Goal: Transaction & Acquisition: Purchase product/service

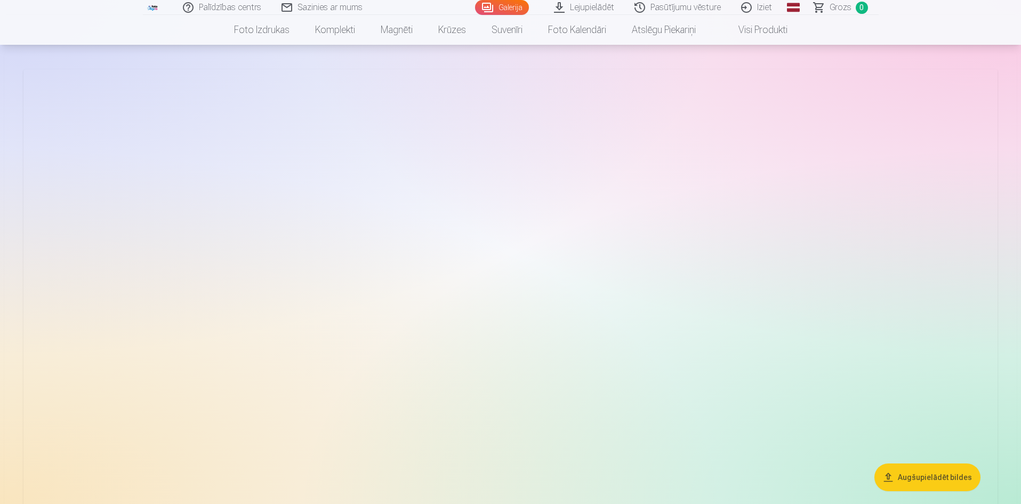
scroll to position [160, 0]
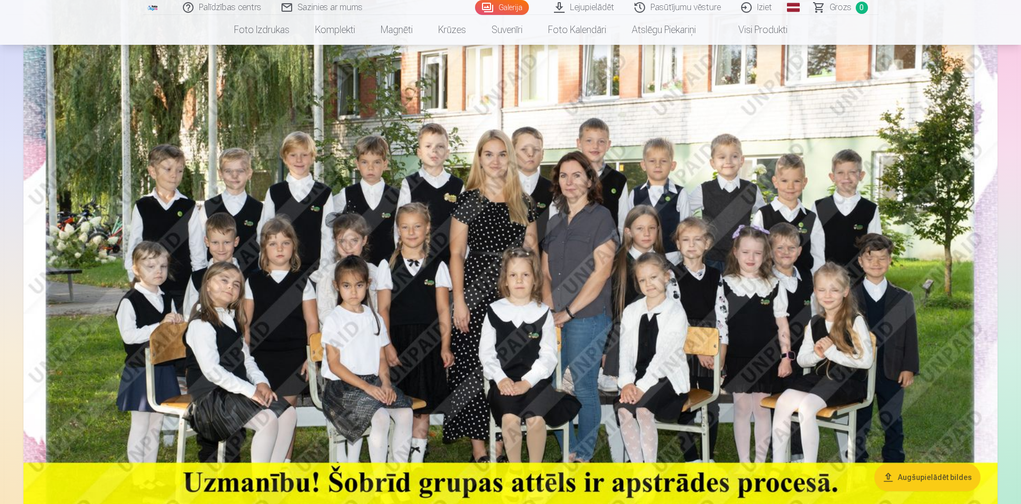
click at [552, 332] on img at bounding box center [510, 282] width 974 height 650
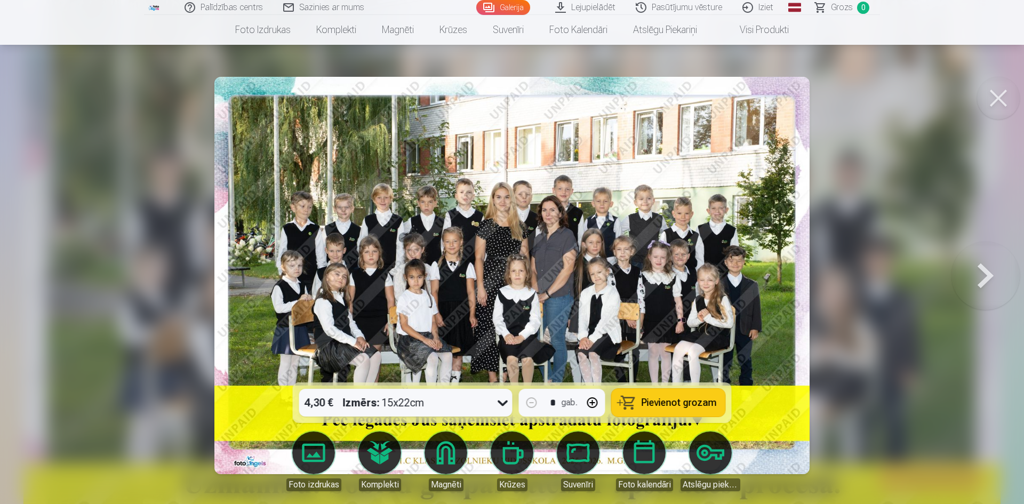
click at [492, 410] on div "4,30 € Izmērs : 15x22cm" at bounding box center [395, 403] width 193 height 28
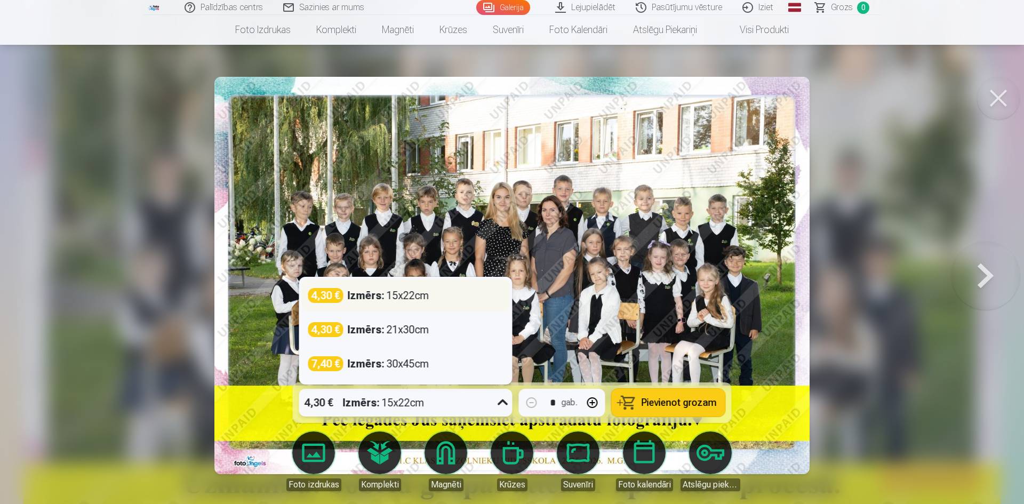
drag, startPoint x: 462, startPoint y: 294, endPoint x: 469, endPoint y: 299, distance: 8.9
click at [462, 295] on div "4,30 € Izmērs : 15x22cm" at bounding box center [405, 295] width 195 height 15
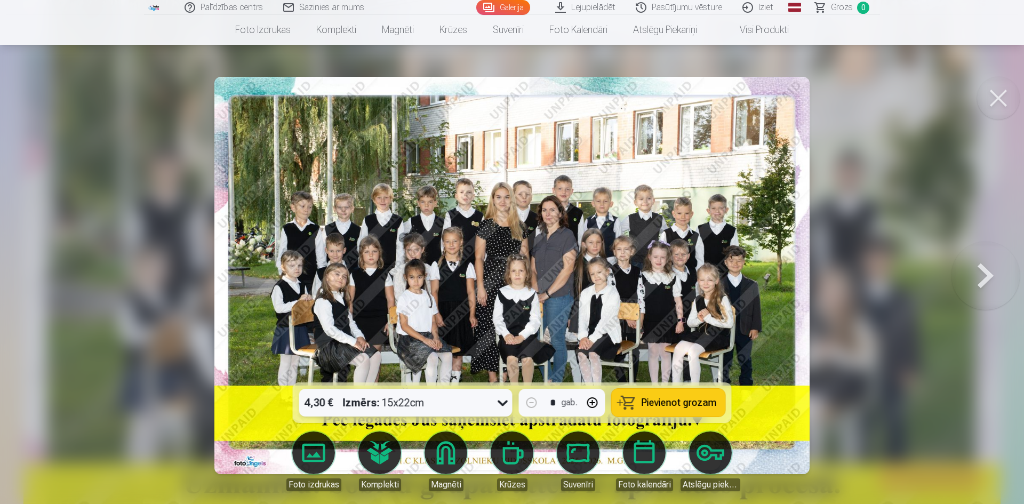
click at [654, 401] on span "Pievienot grozam" at bounding box center [679, 403] width 75 height 10
click at [1000, 94] on button at bounding box center [998, 98] width 43 height 43
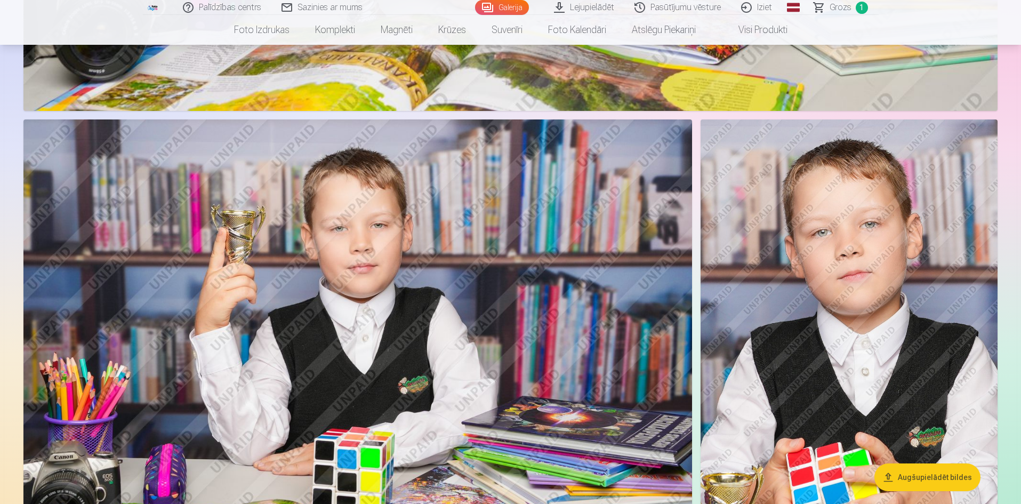
scroll to position [1973, 0]
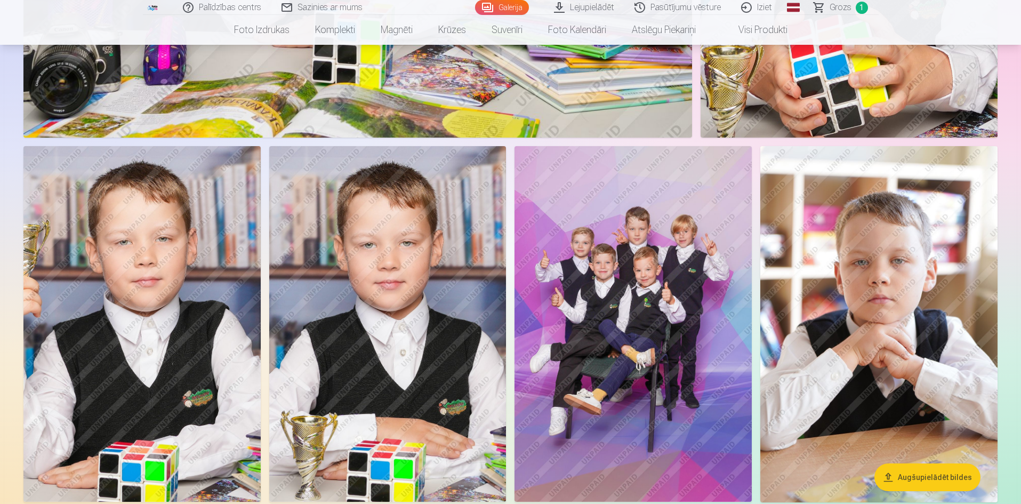
click at [667, 294] on img at bounding box center [633, 324] width 237 height 356
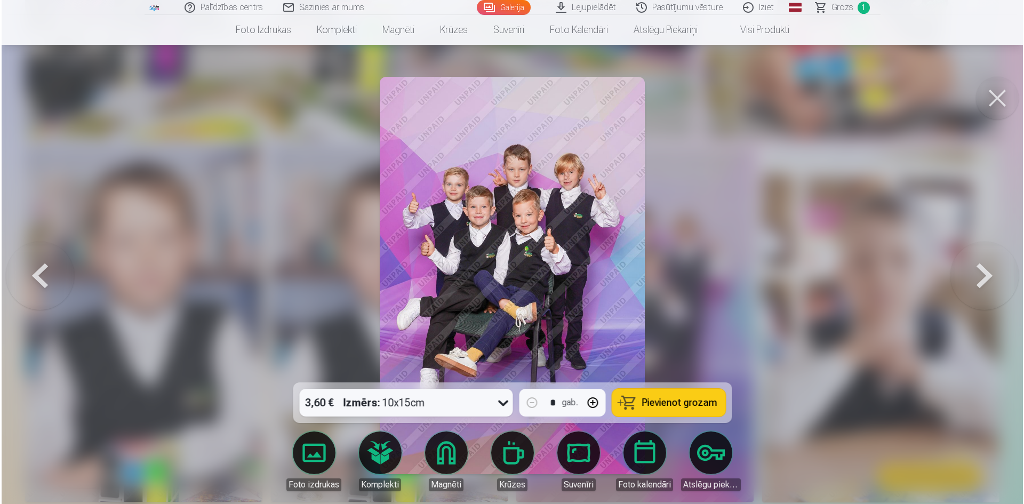
scroll to position [2406, 0]
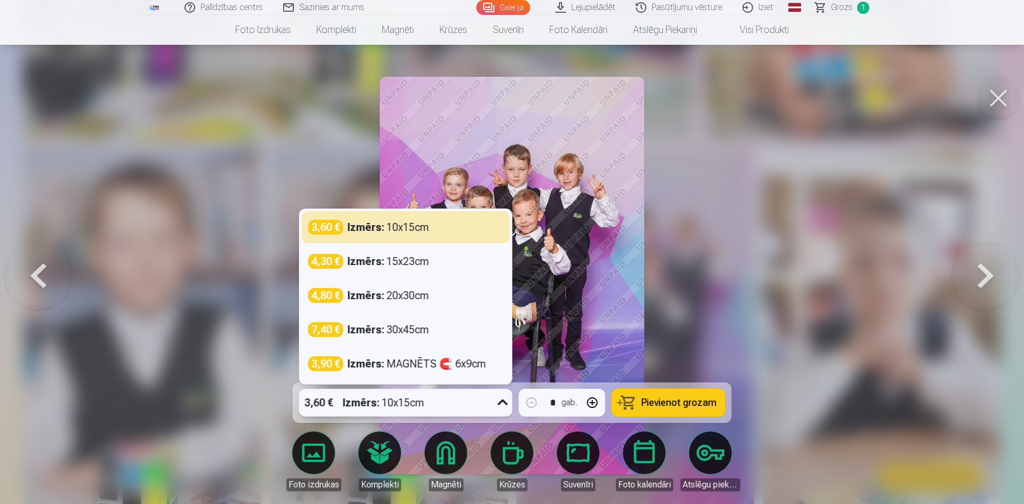
click at [464, 407] on div "3,60 € Izmērs : 10x15cm" at bounding box center [395, 403] width 193 height 28
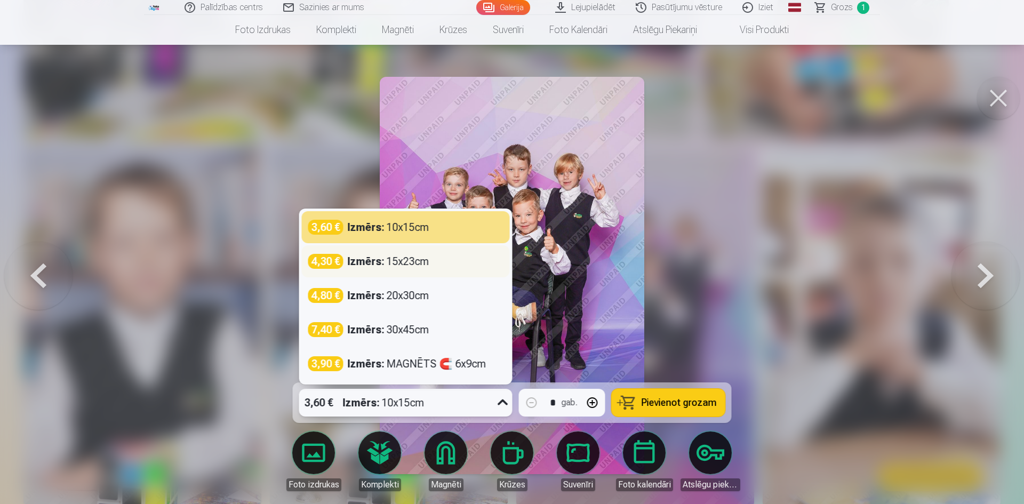
click at [441, 263] on div "4,30 € Izmērs : 15x23cm" at bounding box center [405, 261] width 195 height 15
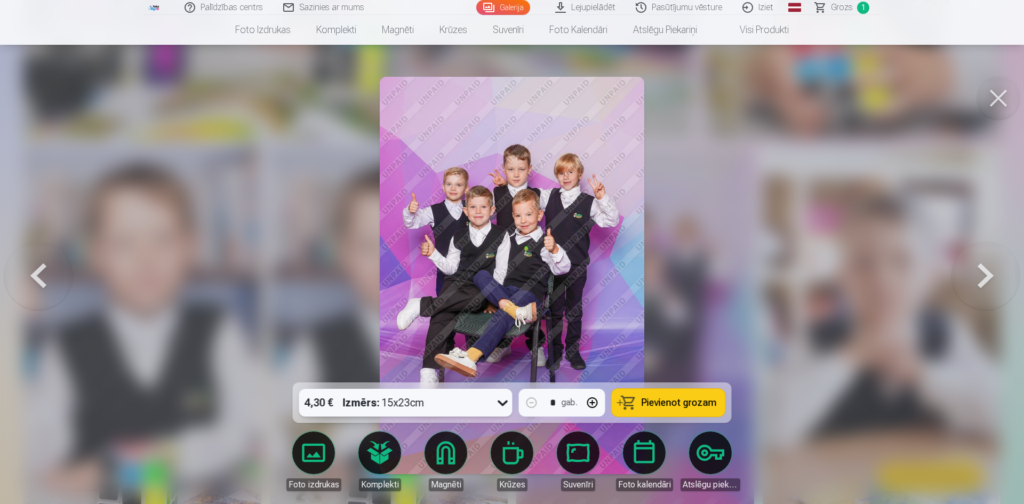
click at [660, 399] on span "Pievienot grozam" at bounding box center [679, 403] width 75 height 10
click at [993, 96] on button at bounding box center [998, 98] width 43 height 43
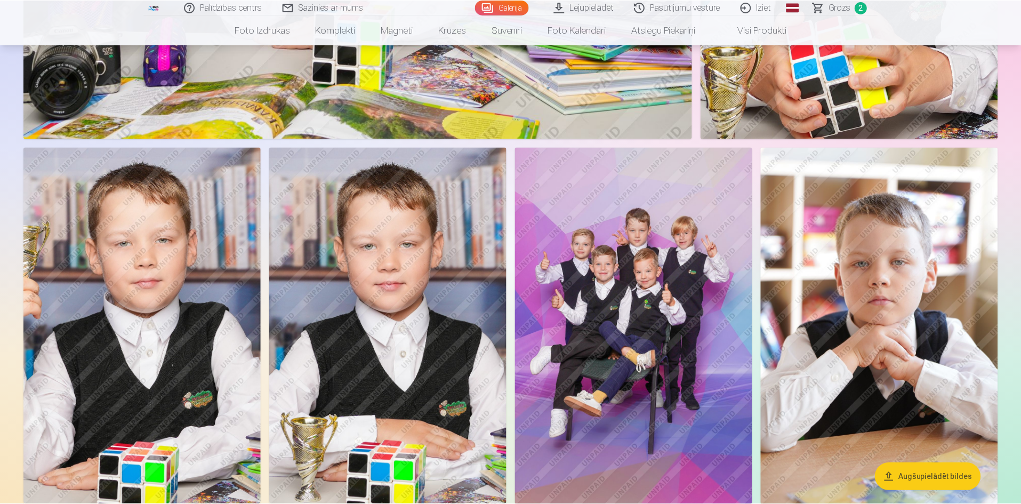
scroll to position [2400, 0]
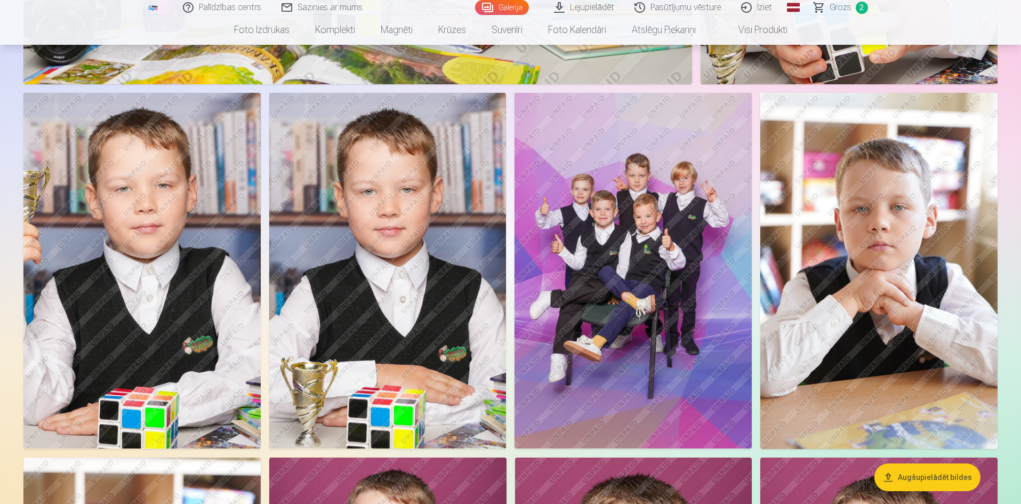
click at [896, 200] on img at bounding box center [879, 271] width 237 height 356
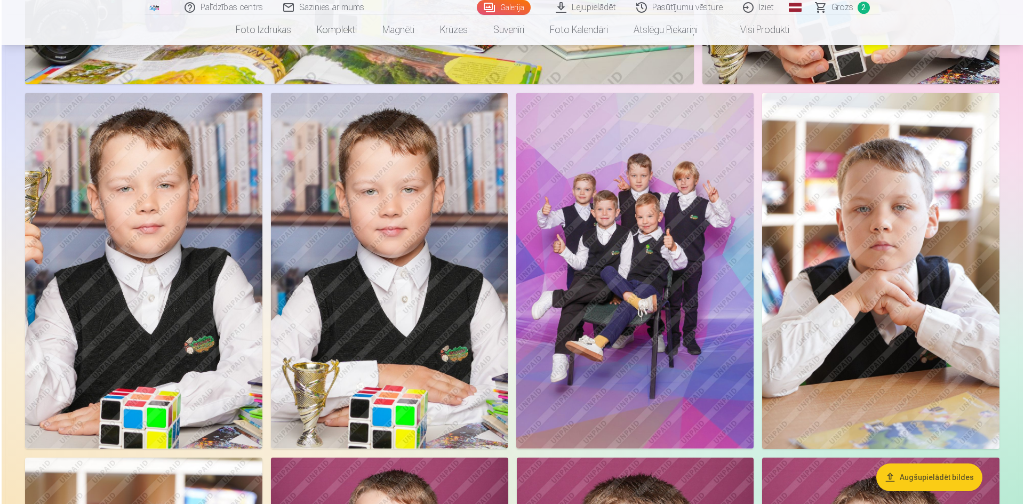
scroll to position [2459, 0]
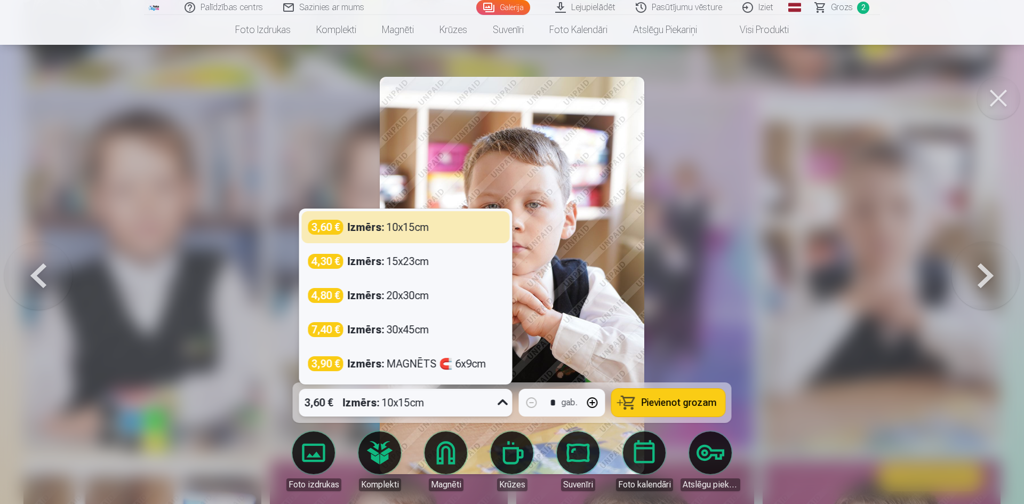
click at [482, 405] on div "3,60 € Izmērs : 10x15cm" at bounding box center [395, 403] width 193 height 28
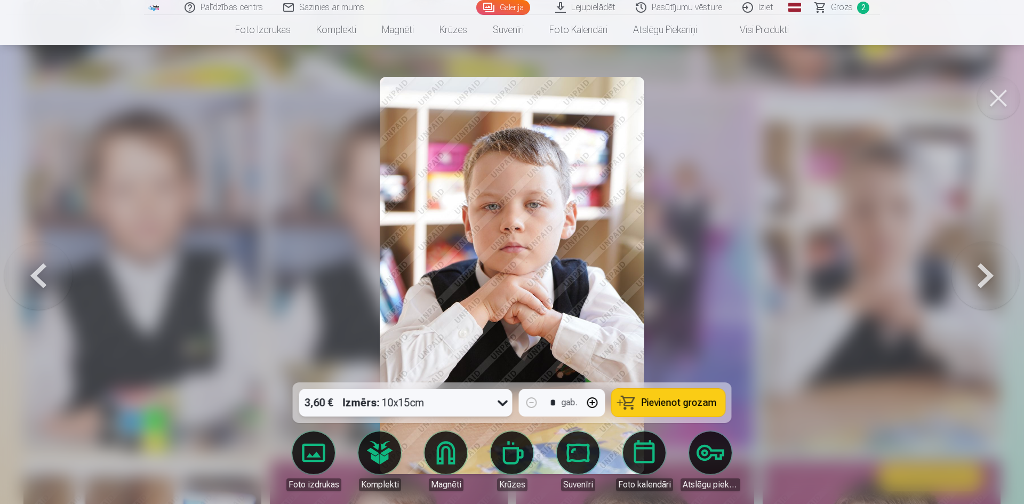
click at [692, 401] on span "Pievienot grozam" at bounding box center [679, 403] width 75 height 10
click at [1003, 94] on button at bounding box center [998, 98] width 43 height 43
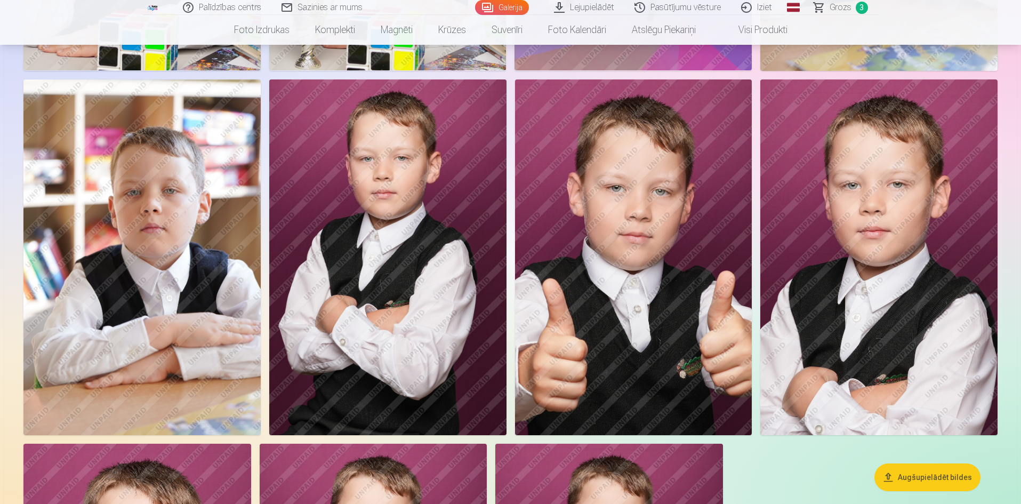
scroll to position [2827, 0]
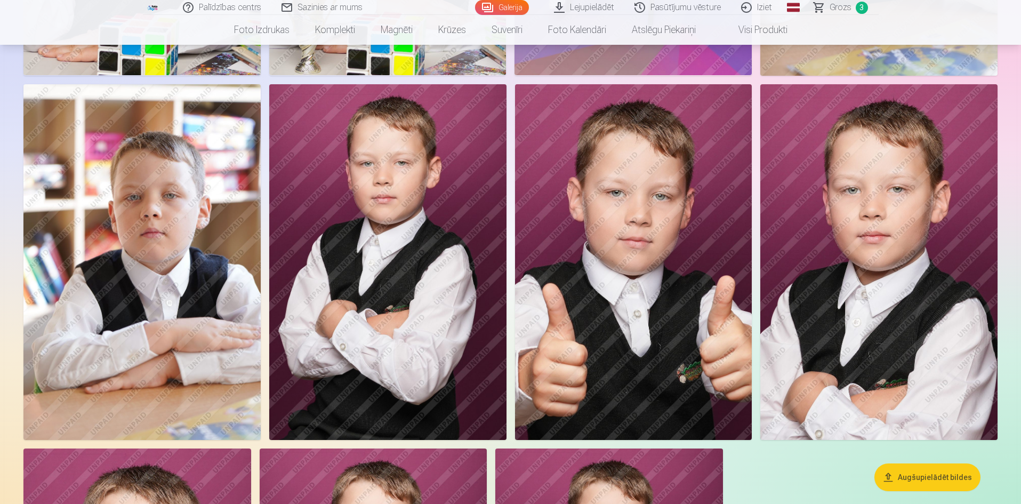
click at [398, 244] on img at bounding box center [387, 262] width 237 height 356
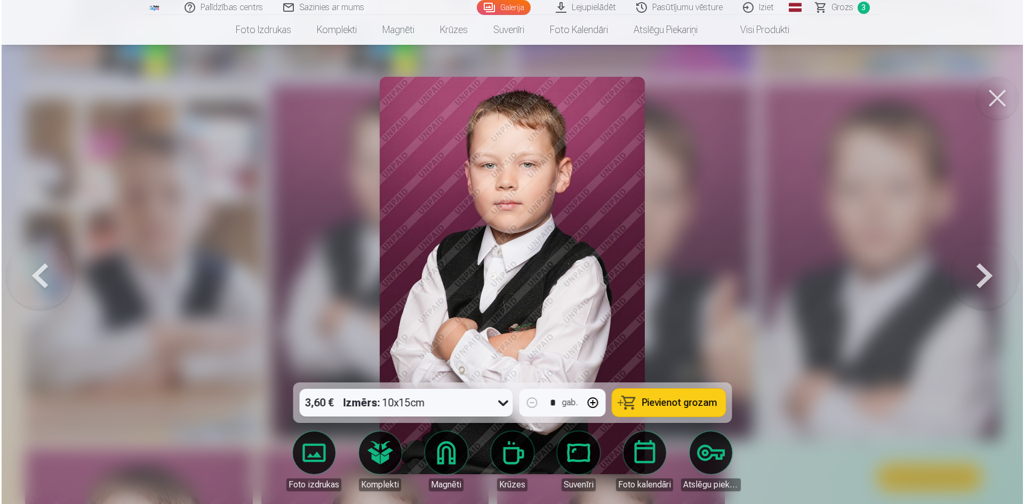
scroll to position [2833, 0]
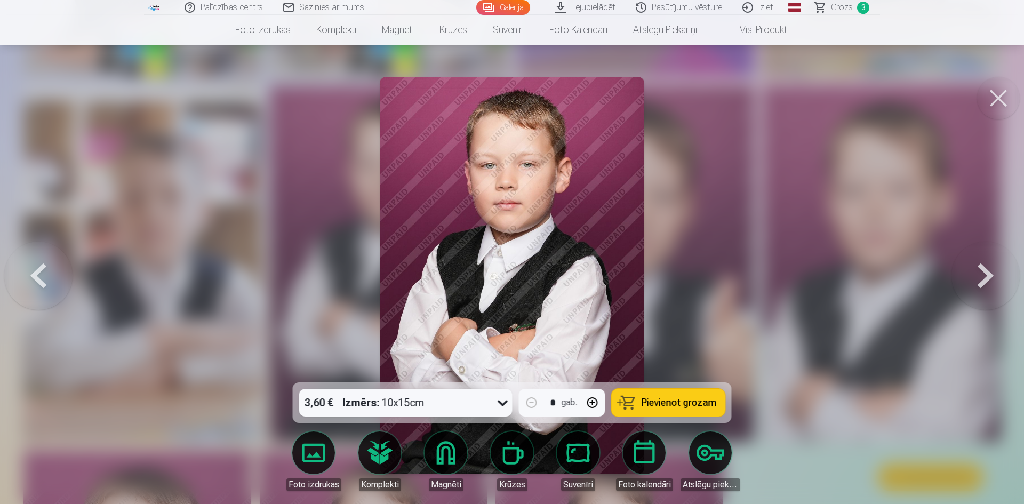
click at [439, 410] on div "3,60 € Izmērs : 10x15cm" at bounding box center [395, 403] width 193 height 28
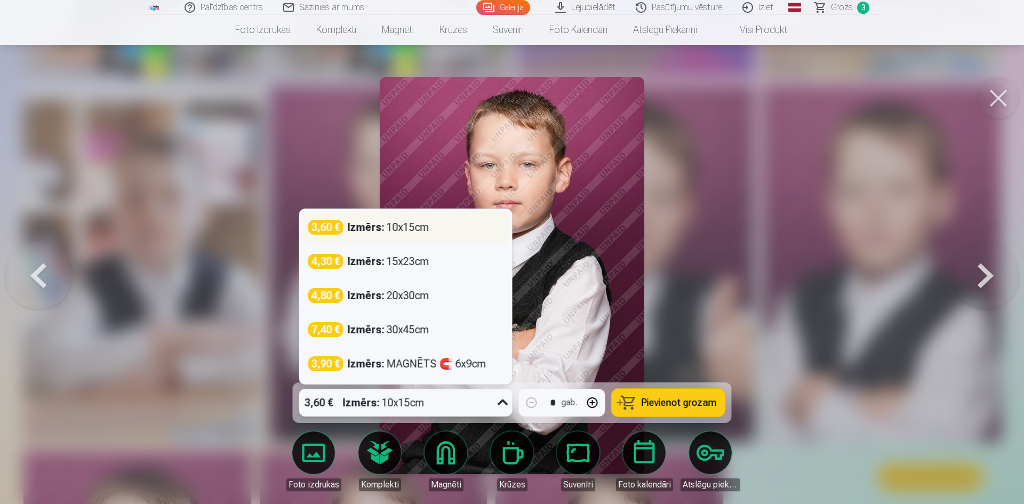
click at [452, 232] on div "3,60 € Izmērs : 10x15cm" at bounding box center [405, 227] width 195 height 15
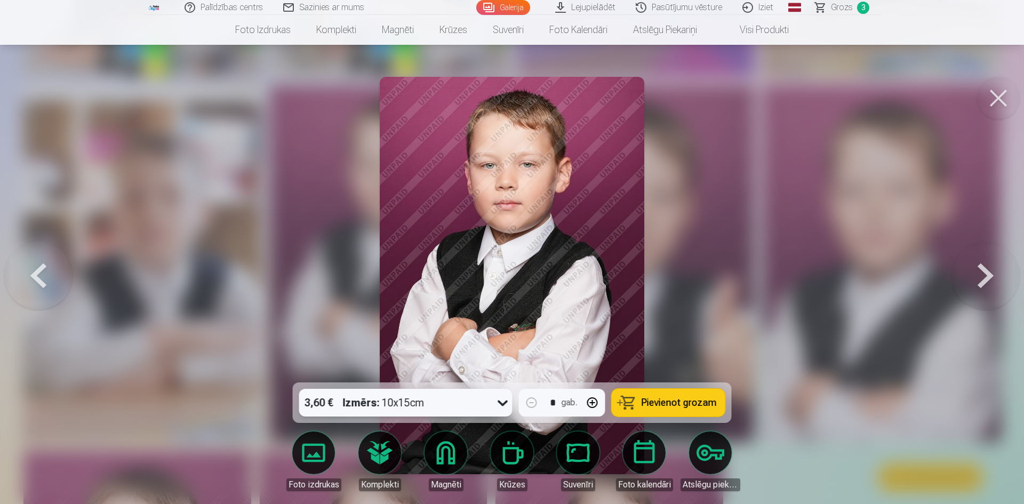
click at [683, 403] on span "Pievienot grozam" at bounding box center [679, 403] width 75 height 10
click at [1005, 99] on button at bounding box center [998, 98] width 43 height 43
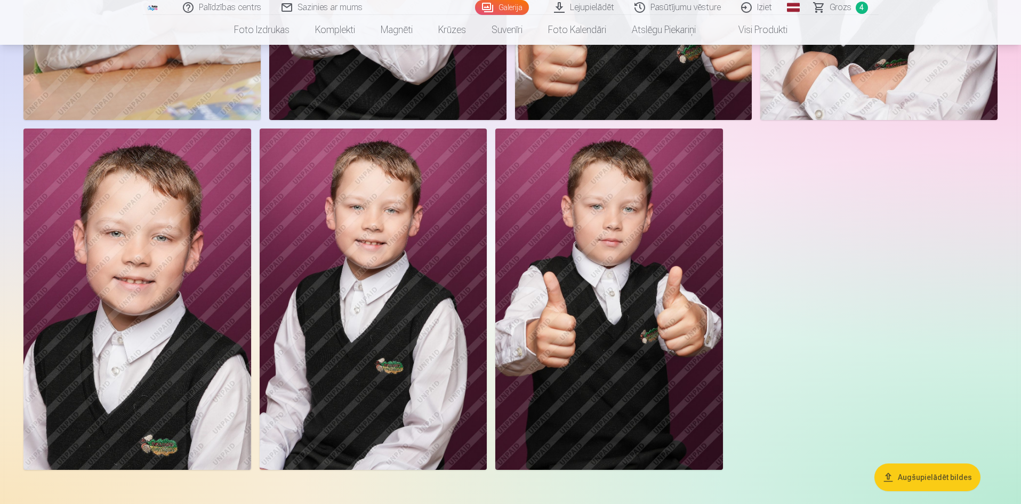
click at [392, 286] on img at bounding box center [374, 299] width 228 height 341
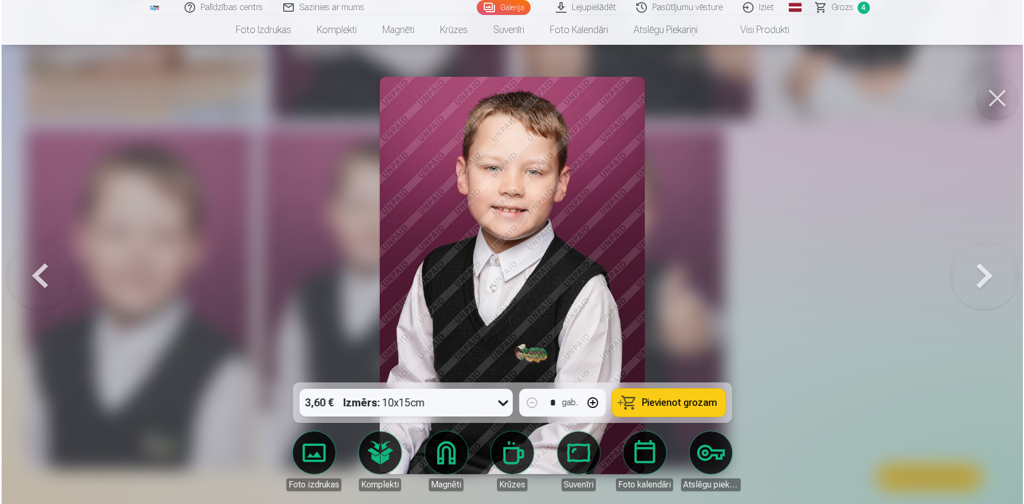
scroll to position [3154, 0]
drag, startPoint x: 664, startPoint y: 398, endPoint x: 768, endPoint y: 379, distance: 105.8
click at [665, 398] on span "Pievienot grozam" at bounding box center [679, 403] width 75 height 10
click at [1004, 95] on button at bounding box center [998, 98] width 43 height 43
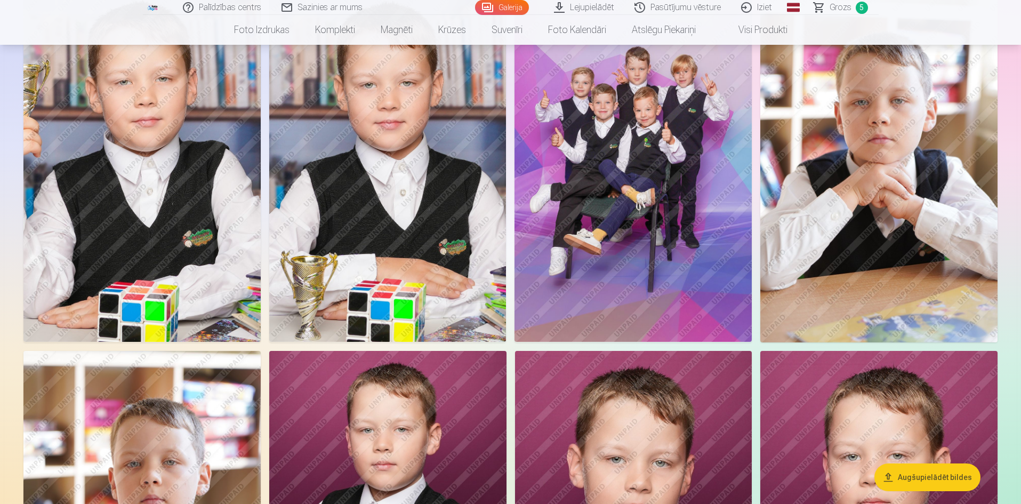
scroll to position [2347, 0]
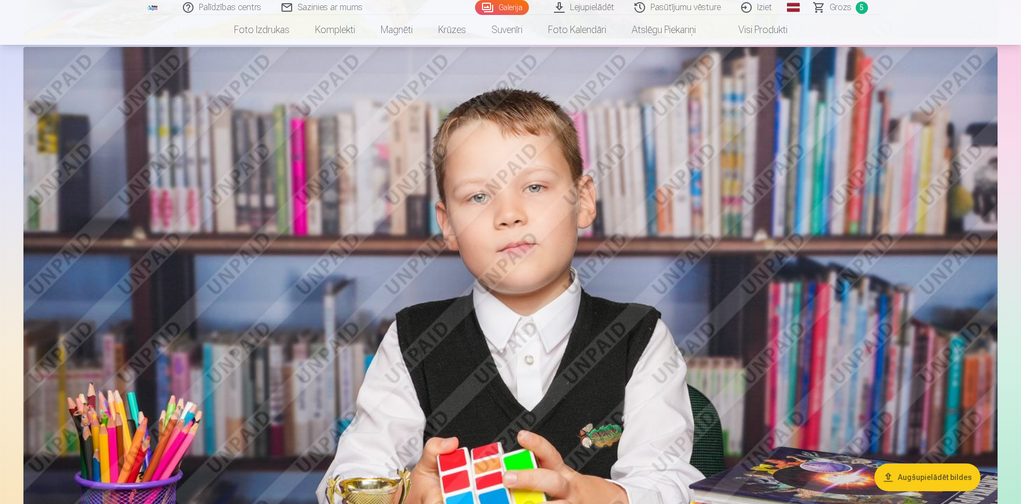
click at [547, 338] on img at bounding box center [510, 372] width 974 height 650
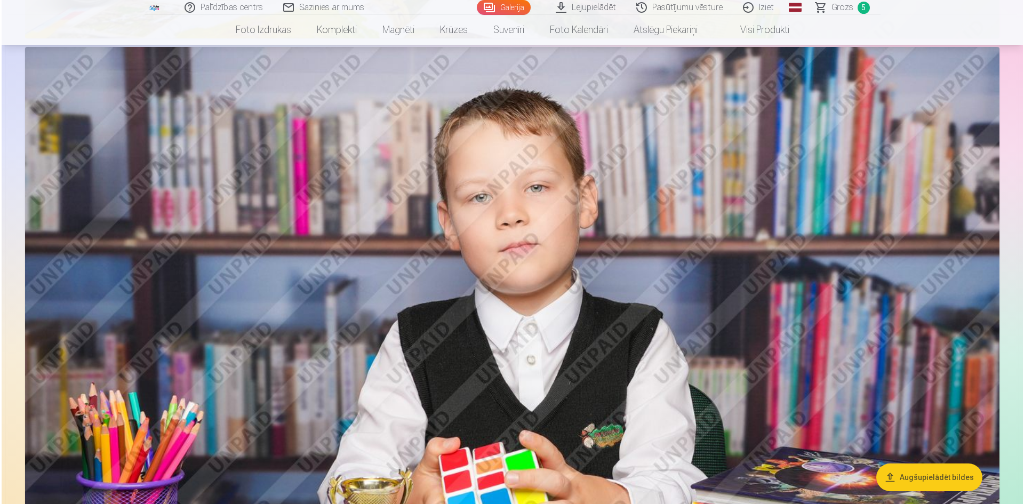
scroll to position [1388, 0]
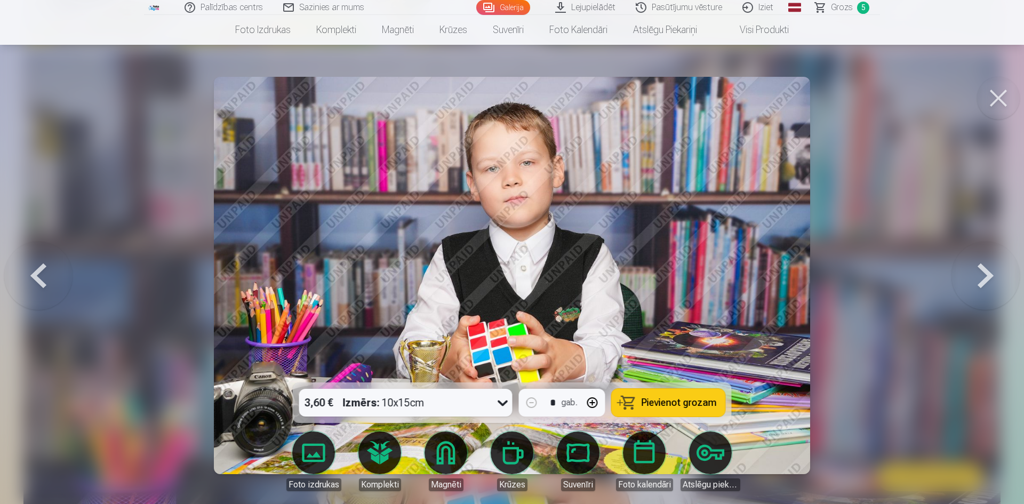
click at [710, 393] on button "Pievienot grozam" at bounding box center [669, 403] width 114 height 28
click at [849, 7] on span "Grozs" at bounding box center [842, 7] width 22 height 13
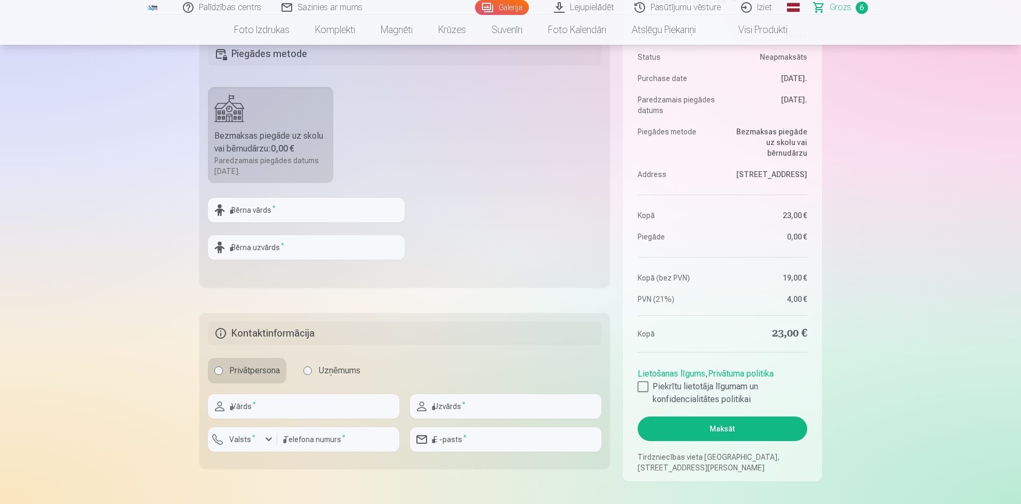
scroll to position [373, 0]
click at [249, 214] on input "text" at bounding box center [306, 211] width 197 height 25
type input "******"
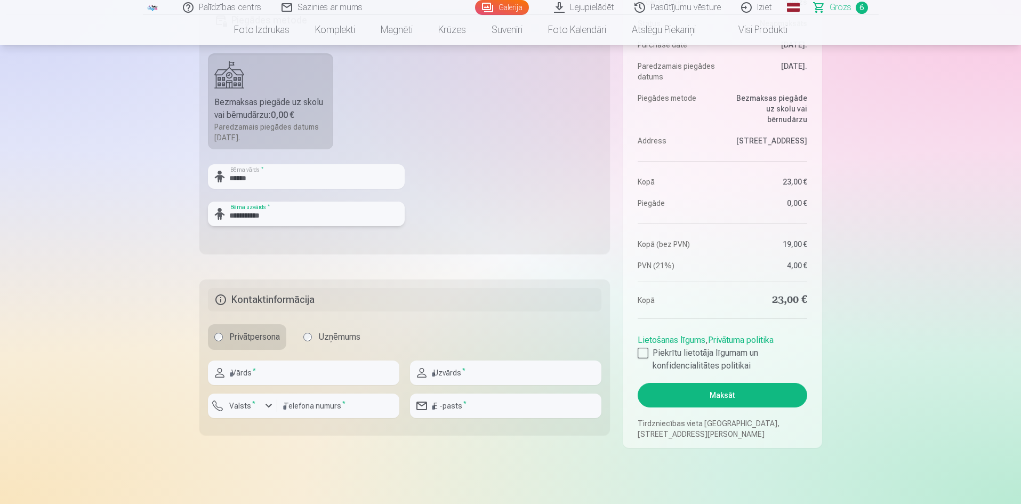
scroll to position [427, 0]
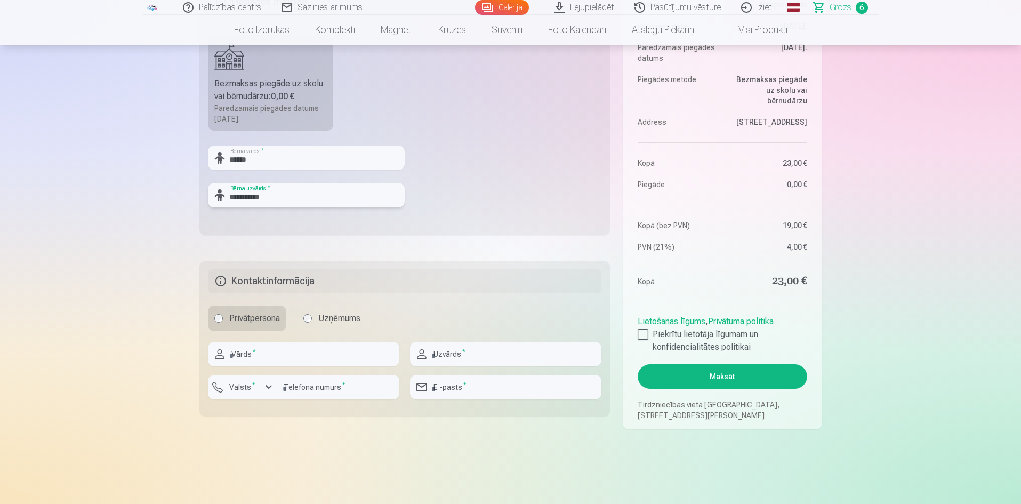
type input "**********"
click at [322, 355] on input "text" at bounding box center [303, 354] width 191 height 25
type input "****"
click at [467, 347] on input "text" at bounding box center [505, 354] width 191 height 25
type input "**********"
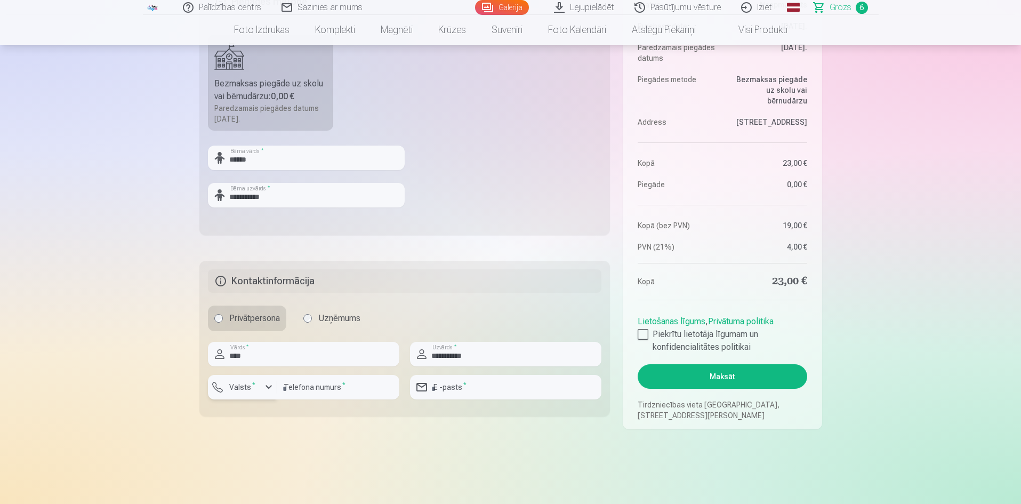
click at [244, 389] on label "Valsts *" at bounding box center [242, 387] width 35 height 11
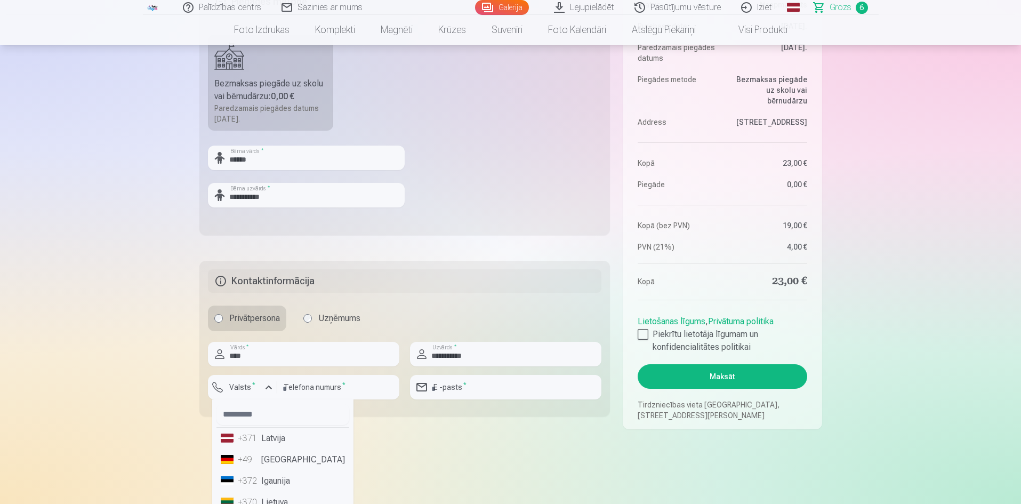
drag, startPoint x: 279, startPoint y: 437, endPoint x: 319, endPoint y: 419, distance: 43.7
click at [281, 436] on li "+371 Latvija" at bounding box center [283, 438] width 133 height 21
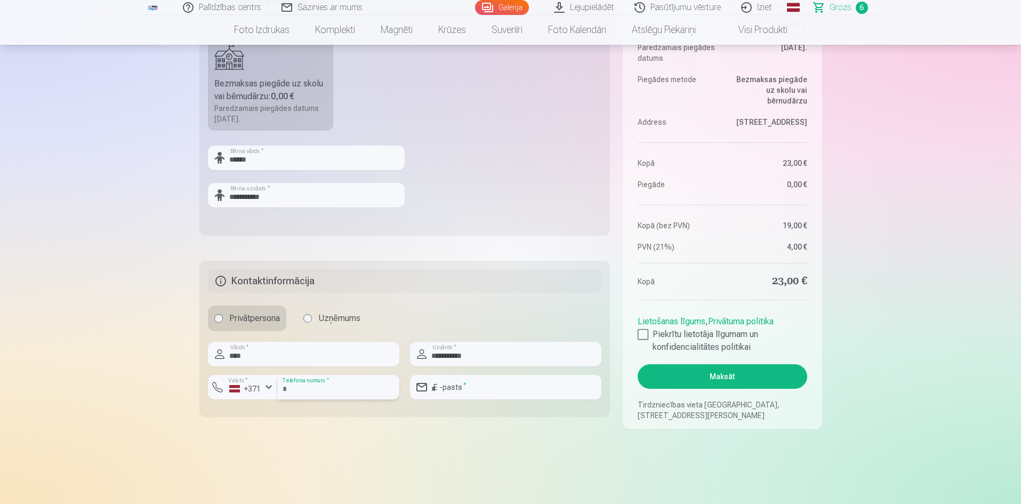
click at [329, 388] on input "number" at bounding box center [338, 387] width 122 height 25
type input "********"
click at [461, 387] on input "email" at bounding box center [505, 387] width 191 height 25
type input "**********"
drag, startPoint x: 639, startPoint y: 336, endPoint x: 908, endPoint y: 328, distance: 269.5
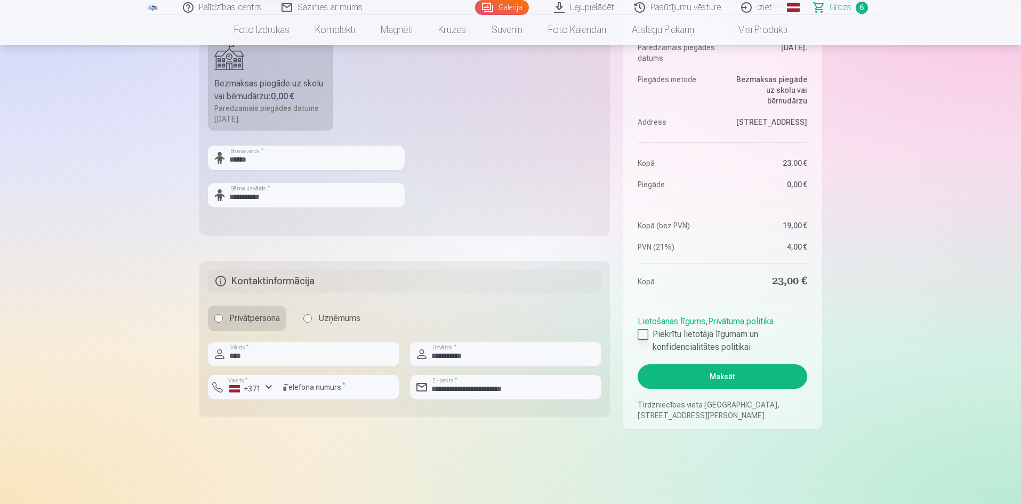
click at [640, 336] on div at bounding box center [643, 334] width 11 height 11
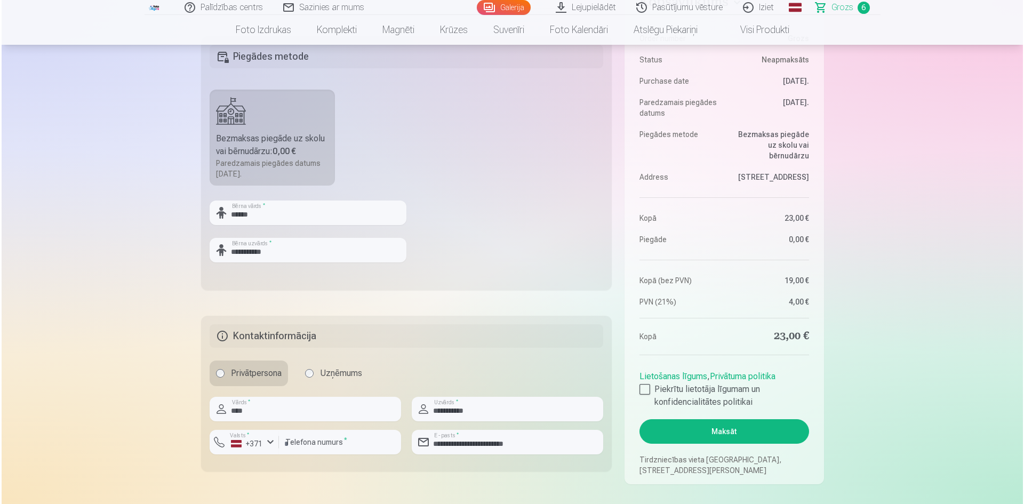
scroll to position [373, 0]
click at [700, 428] on button "Maksāt" at bounding box center [722, 430] width 169 height 25
